Goal: Information Seeking & Learning: Learn about a topic

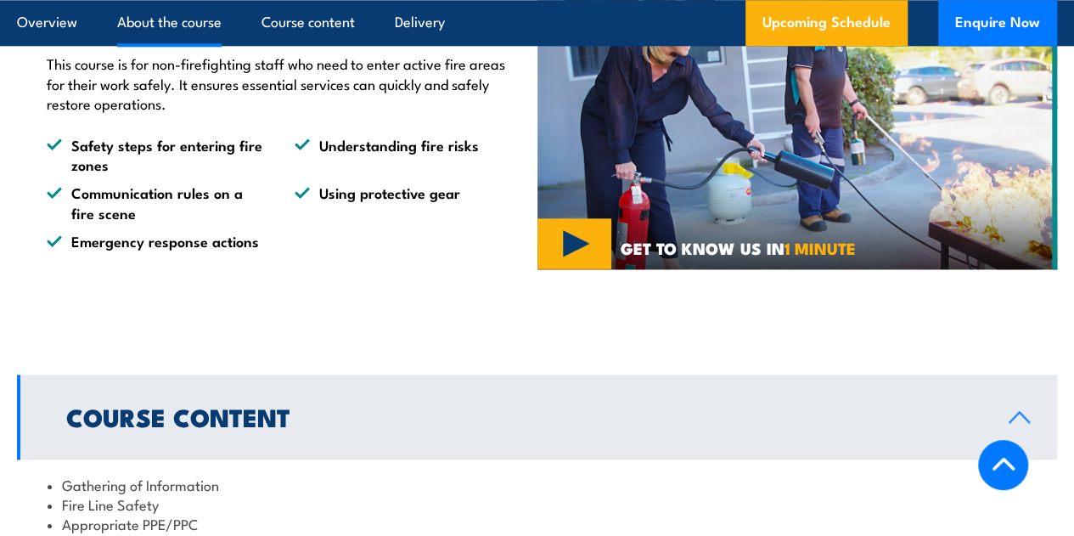
scroll to position [964, 0]
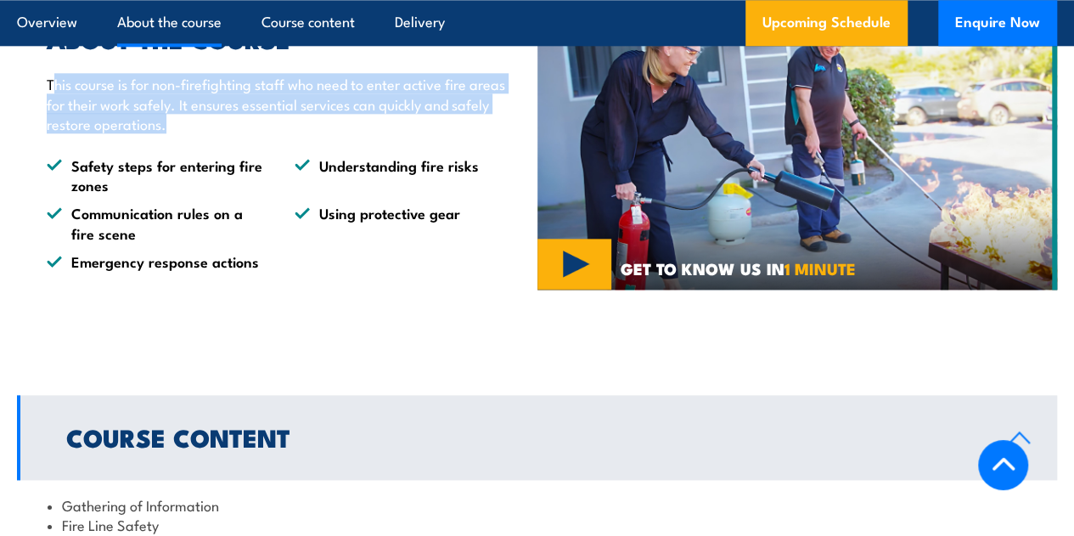
drag, startPoint x: 51, startPoint y: 160, endPoint x: 230, endPoint y: 188, distance: 181.3
click at [230, 133] on p "This course is for non-firefighting staff who need to enter active fire areas f…" at bounding box center [279, 103] width 465 height 59
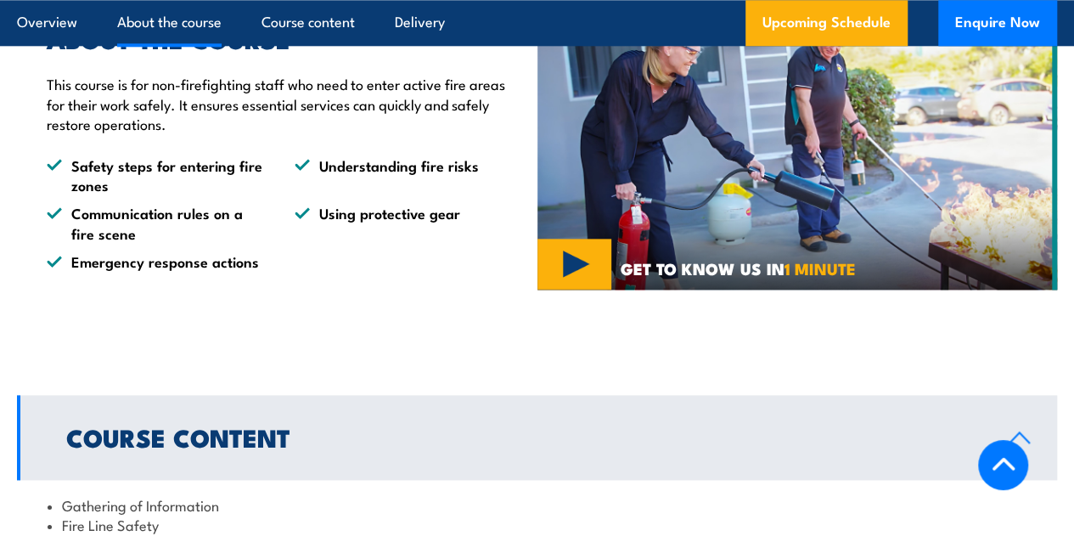
click at [231, 211] on div "ABOUT THE COURSE This course is for non-firefighting staff who need to enter ac…" at bounding box center [271, 149] width 482 height 244
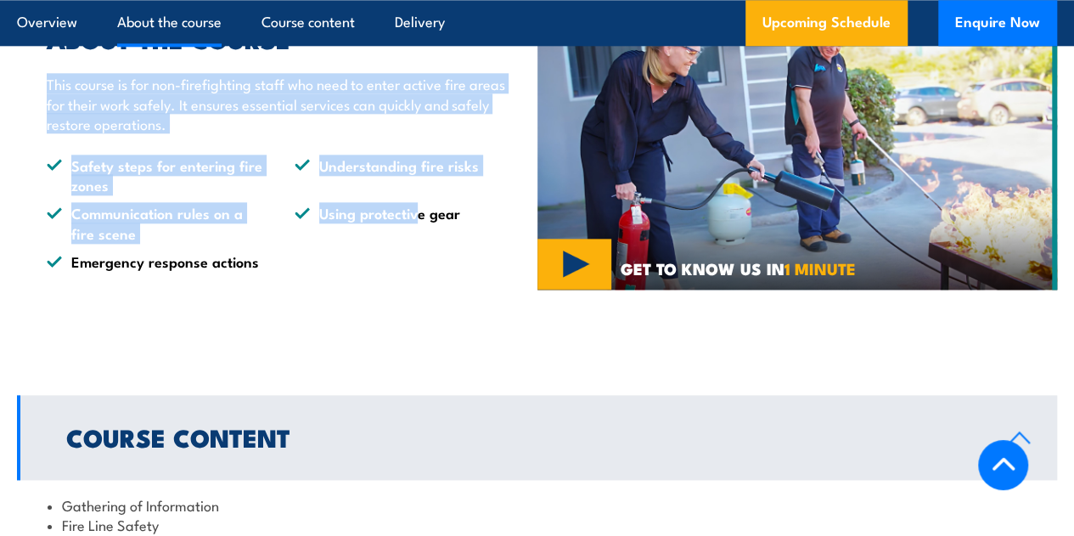
drag, startPoint x: 46, startPoint y: 160, endPoint x: 421, endPoint y: 348, distance: 419.9
click at [421, 313] on div "ABOUT THE COURSE This course is for non-firefighting staff who need to enter ac…" at bounding box center [277, 149] width 520 height 329
click at [306, 225] on div "ABOUT THE COURSE This course is for non-firefighting staff who need to enter ac…" at bounding box center [271, 149] width 482 height 244
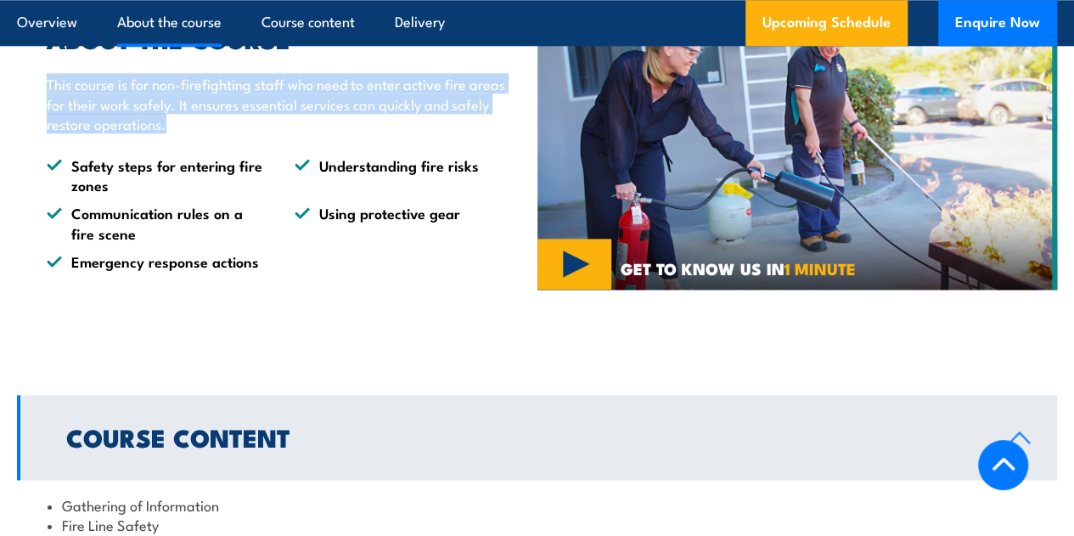
drag, startPoint x: 46, startPoint y: 158, endPoint x: 249, endPoint y: 200, distance: 207.1
click at [249, 133] on p "This course is for non-firefighting staff who need to enter active fire areas f…" at bounding box center [279, 103] width 465 height 59
copy p "This course is for non-firefighting staff who need to enter active fire areas f…"
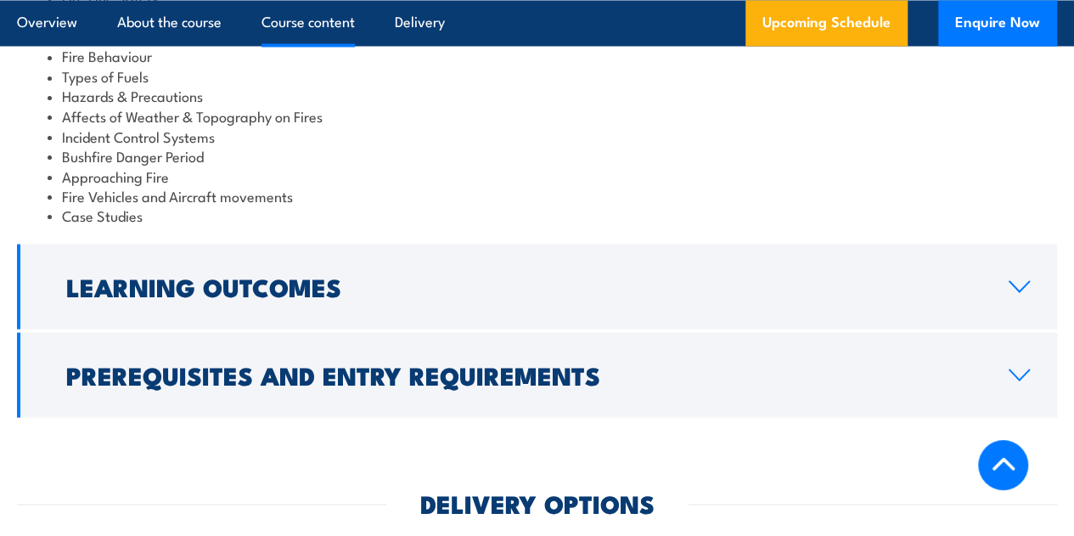
scroll to position [1598, 0]
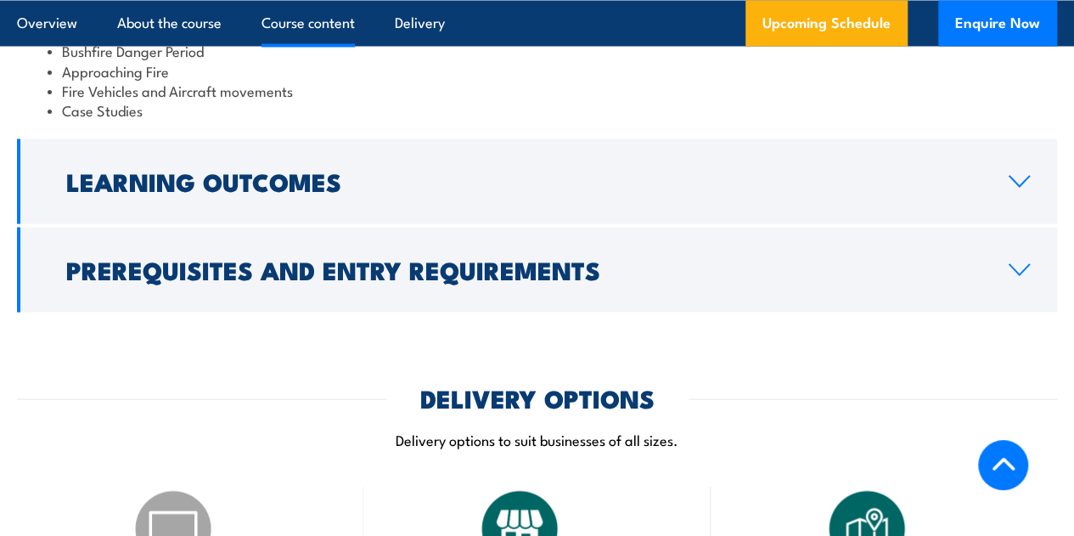
click at [1003, 223] on link "Learning Outcomes" at bounding box center [537, 180] width 1040 height 85
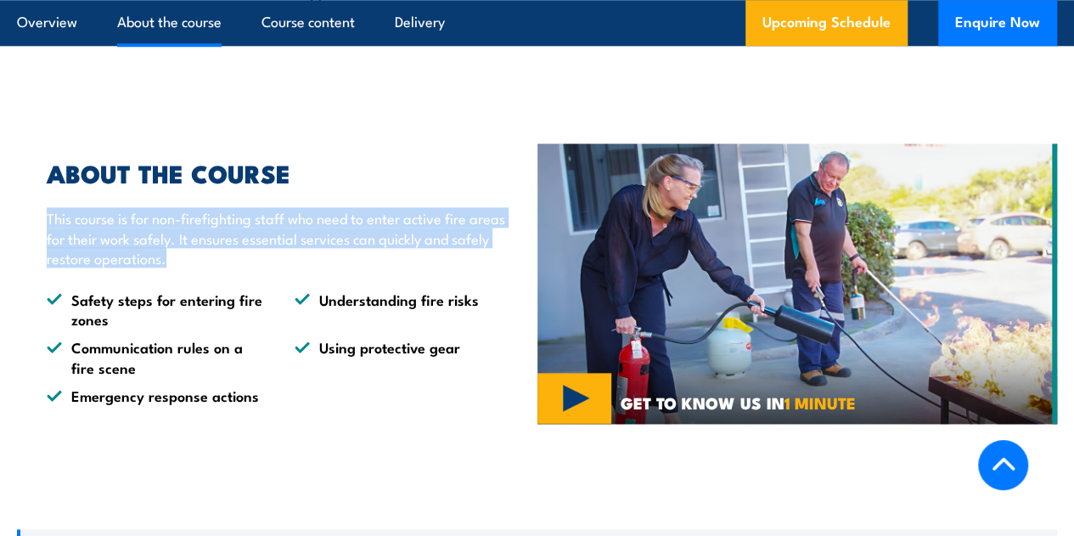
scroll to position [845, 0]
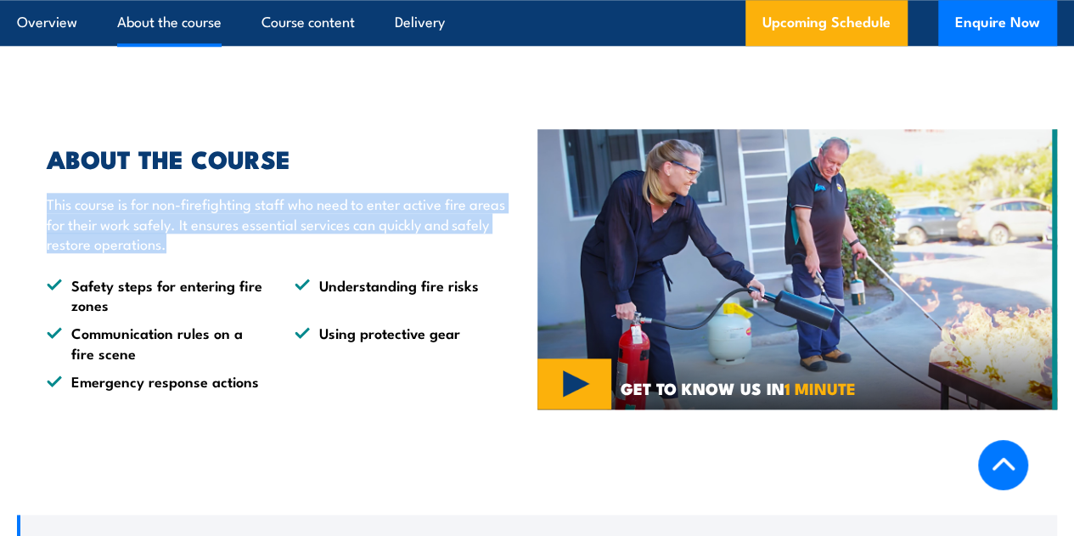
copy p "This course is for non-firefighting staff who need to enter active fire areas f…"
